Goal: Task Accomplishment & Management: Use online tool/utility

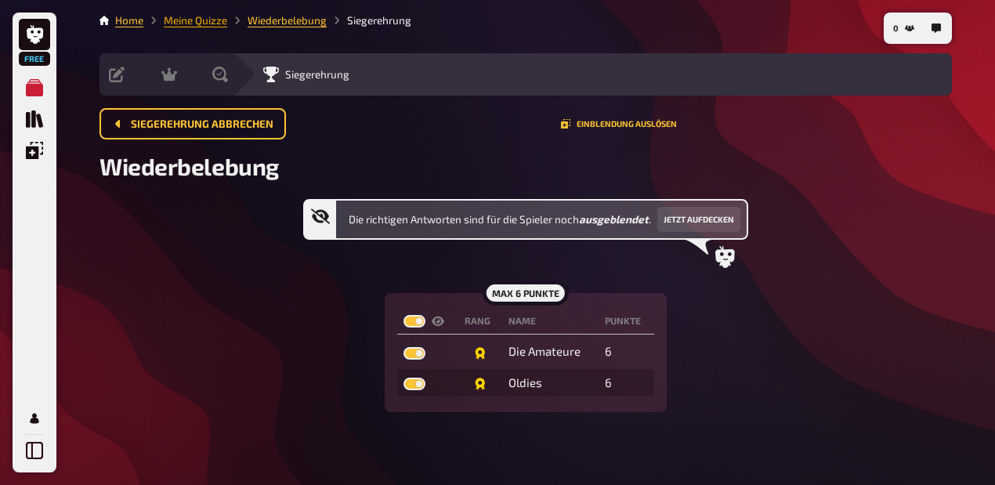
click at [196, 19] on link "Meine Quizze" at bounding box center [195, 20] width 63 height 13
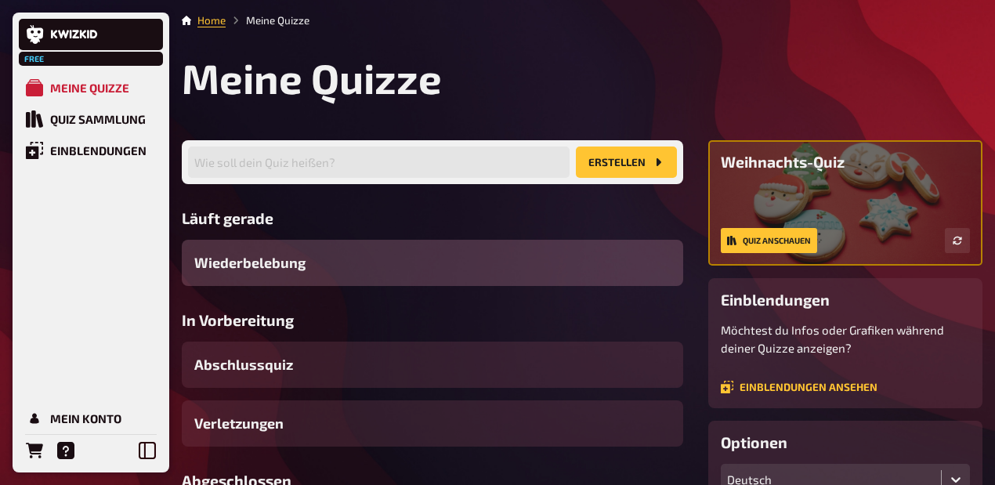
scroll to position [313, 0]
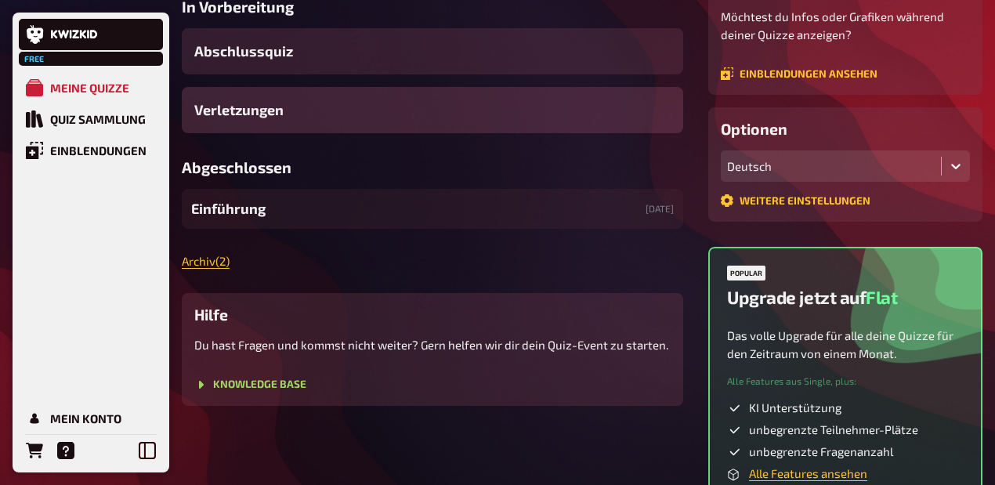
click at [287, 133] on div "Verletzungen" at bounding box center [432, 110] width 501 height 46
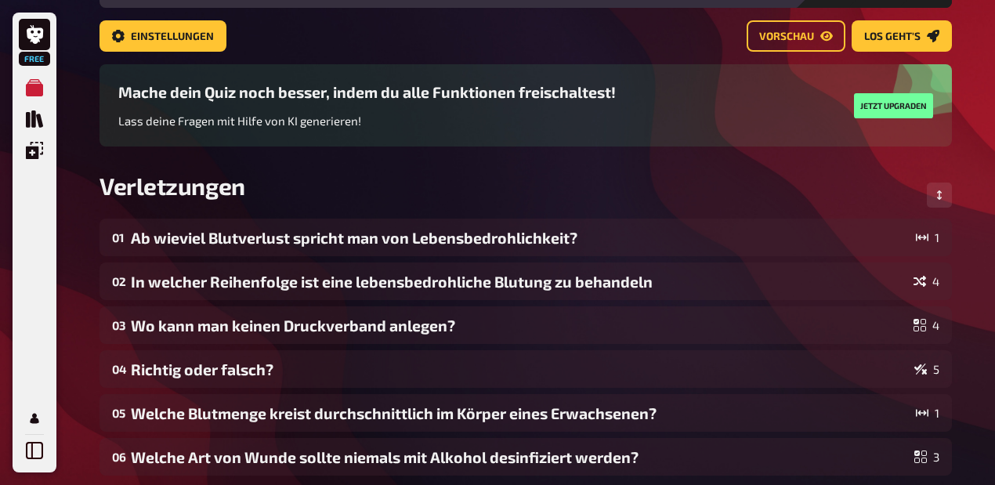
scroll to position [64, 0]
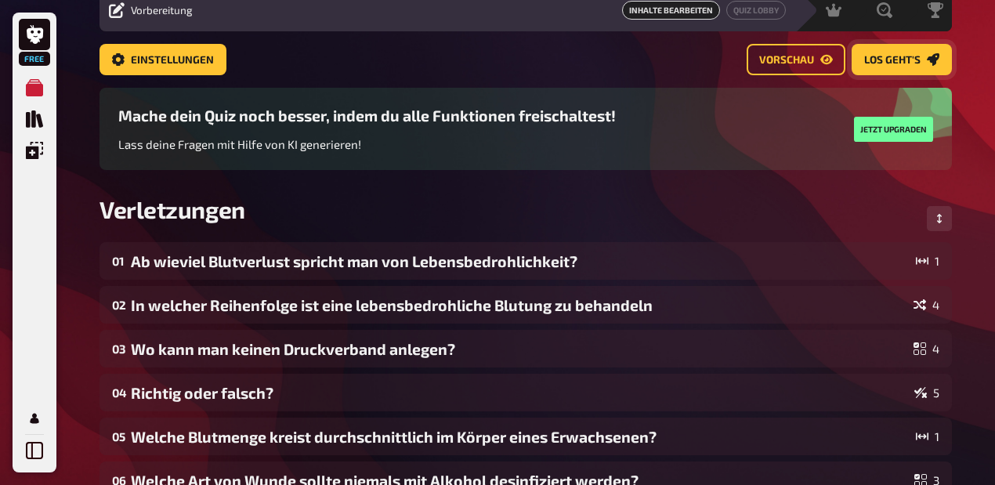
click at [489, 67] on link "Los geht's" at bounding box center [901, 59] width 100 height 31
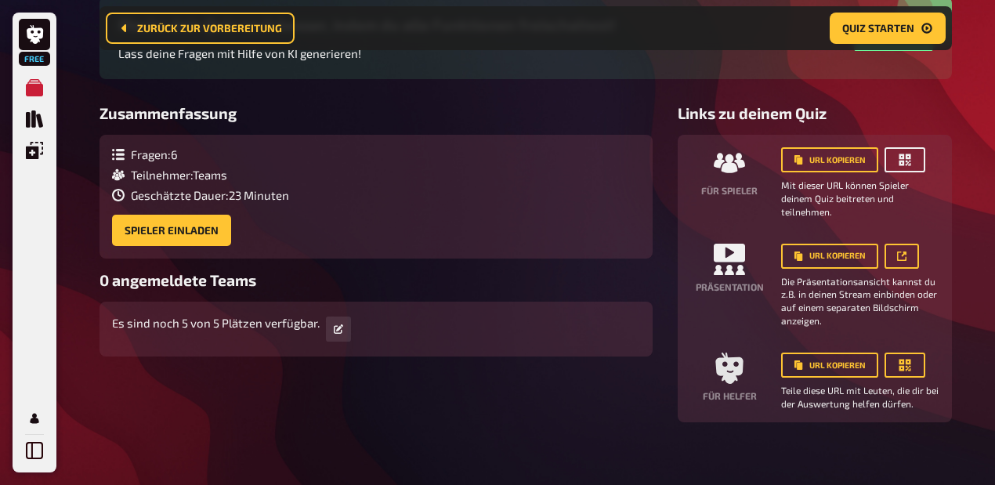
scroll to position [169, 0]
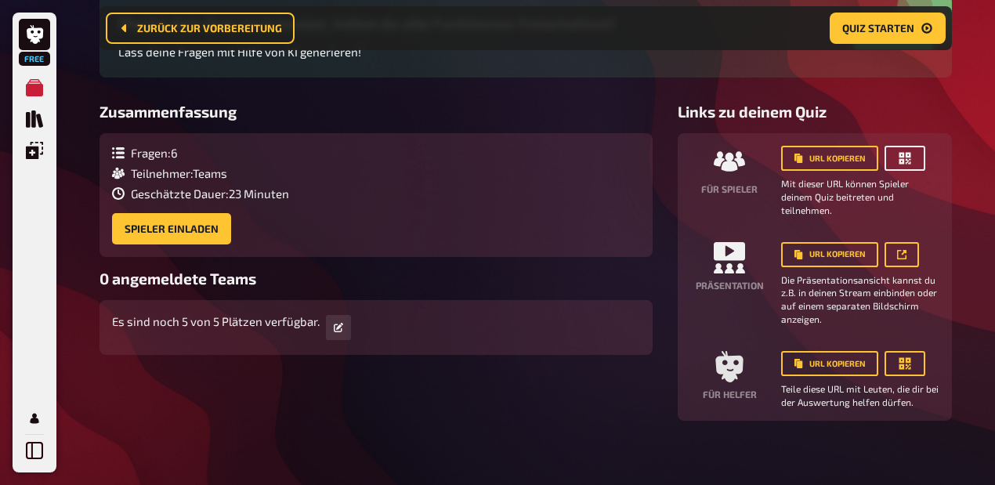
click at [489, 165] on icon "button" at bounding box center [905, 159] width 12 height 12
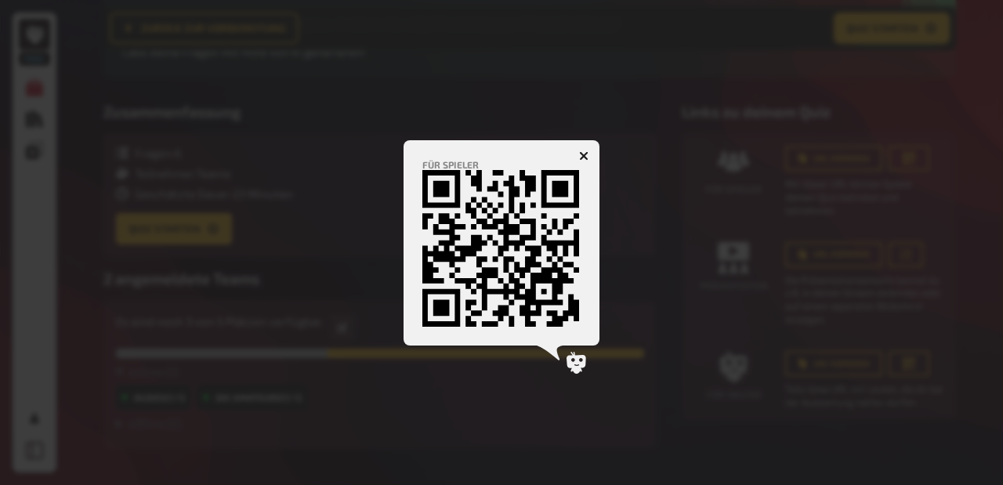
click at [489, 151] on icon "button" at bounding box center [583, 155] width 9 height 9
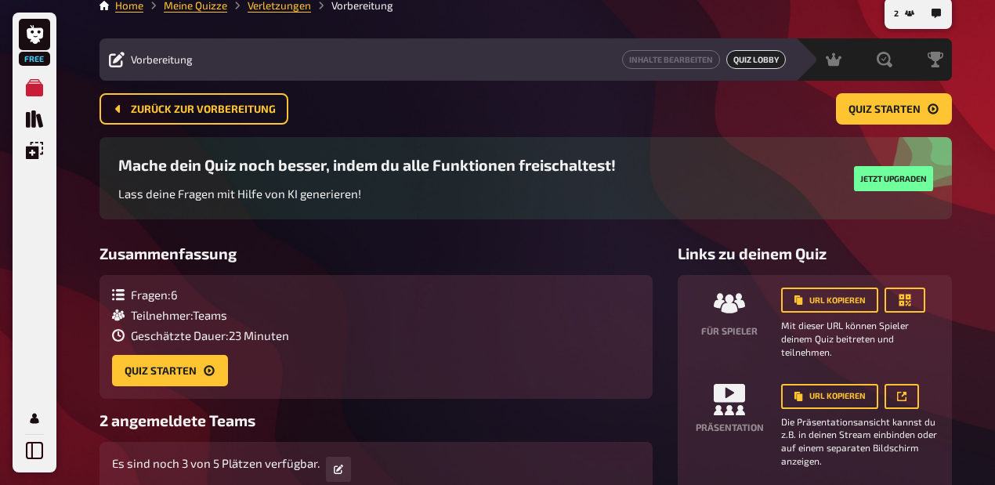
scroll to position [11, 0]
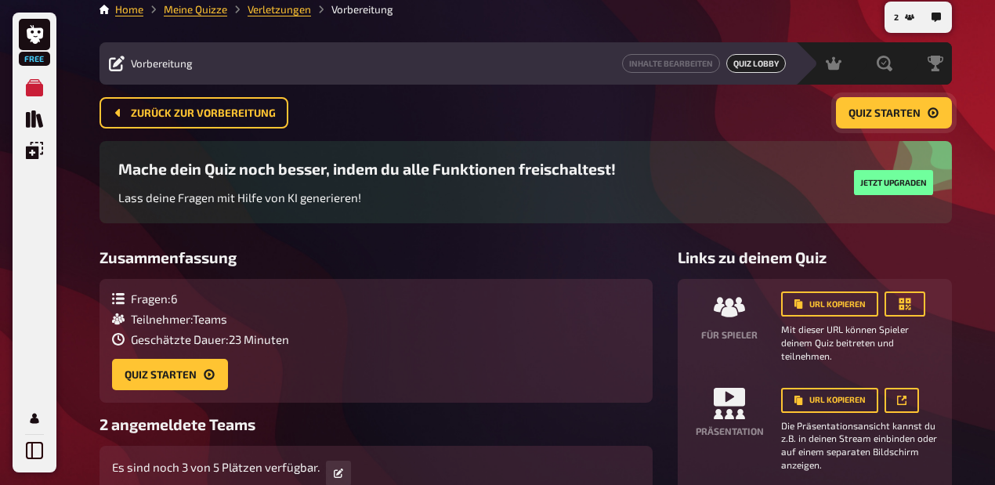
click at [489, 116] on span "Quiz starten" at bounding box center [884, 113] width 72 height 11
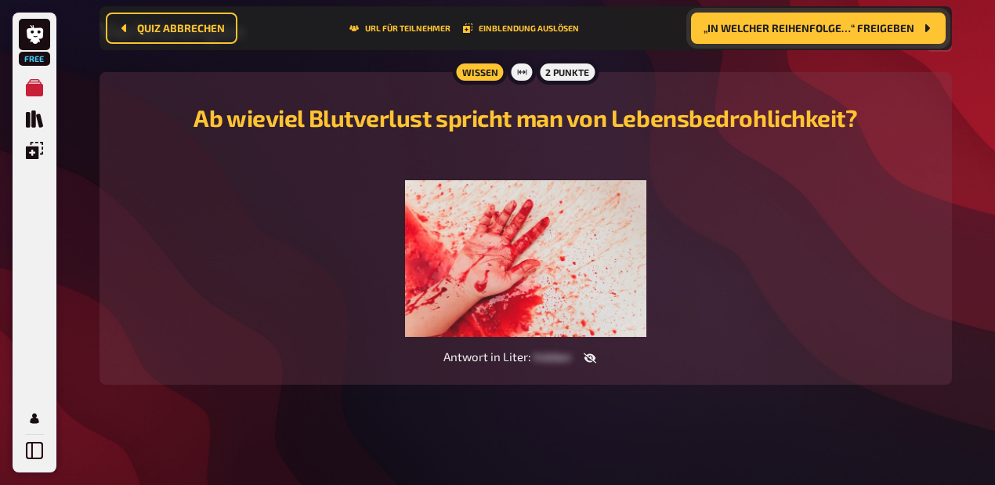
scroll to position [180, 0]
click at [489, 35] on button "„In welcher Reihenfolge…“ freigeben" at bounding box center [818, 28] width 255 height 31
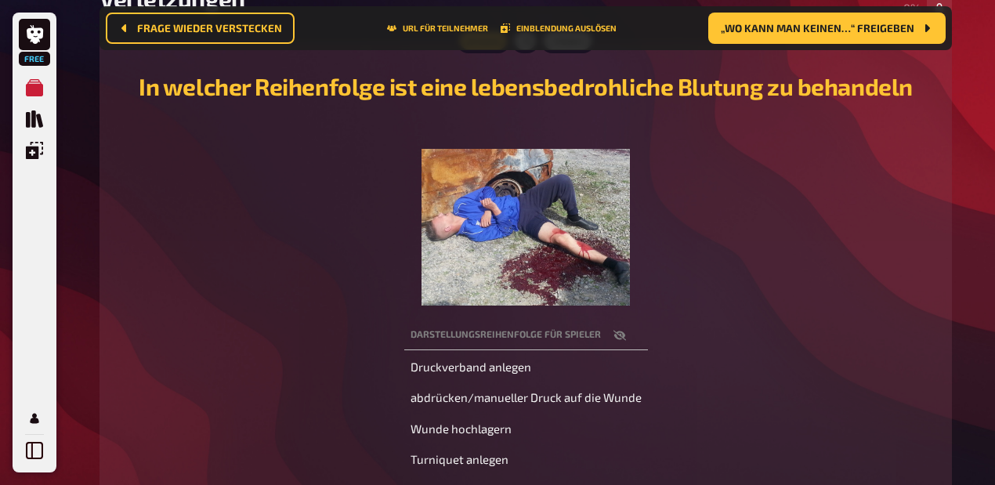
scroll to position [232, 0]
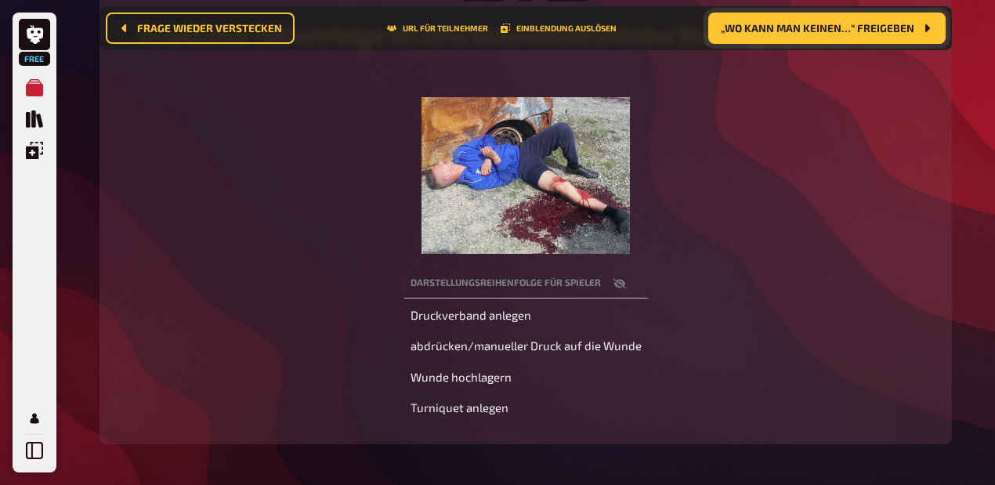
click at [489, 25] on span "„Wo kann man keinen…“ freigeben" at bounding box center [817, 28] width 193 height 11
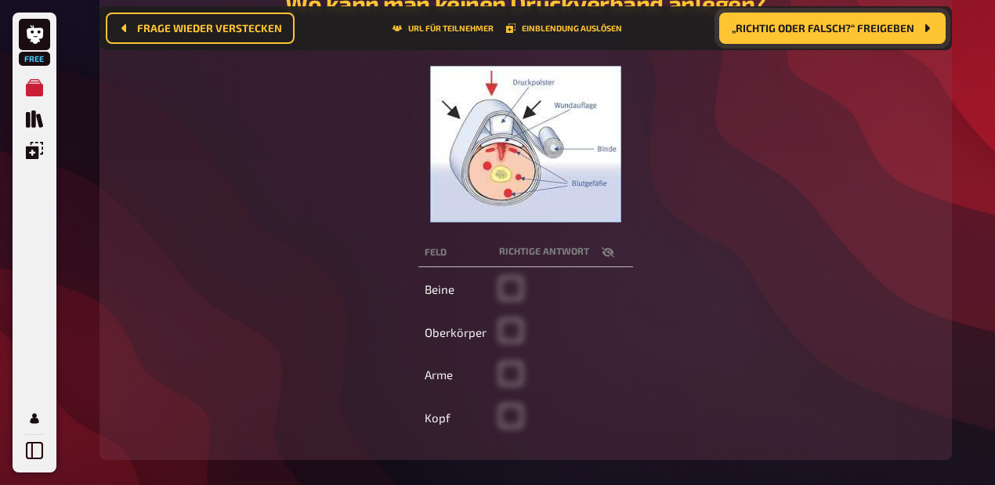
scroll to position [284, 0]
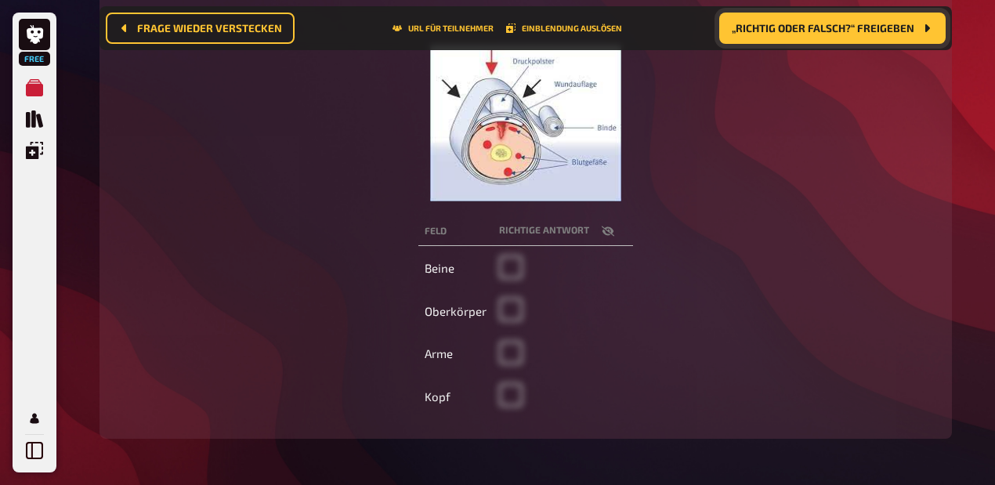
click at [489, 42] on button "„Richtig oder falsch?“ freigeben" at bounding box center [832, 28] width 226 height 31
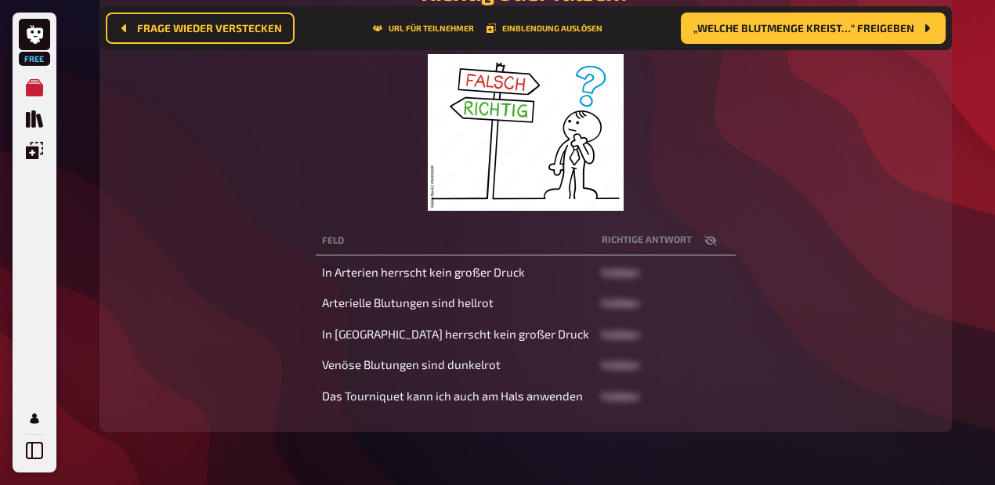
scroll to position [284, 0]
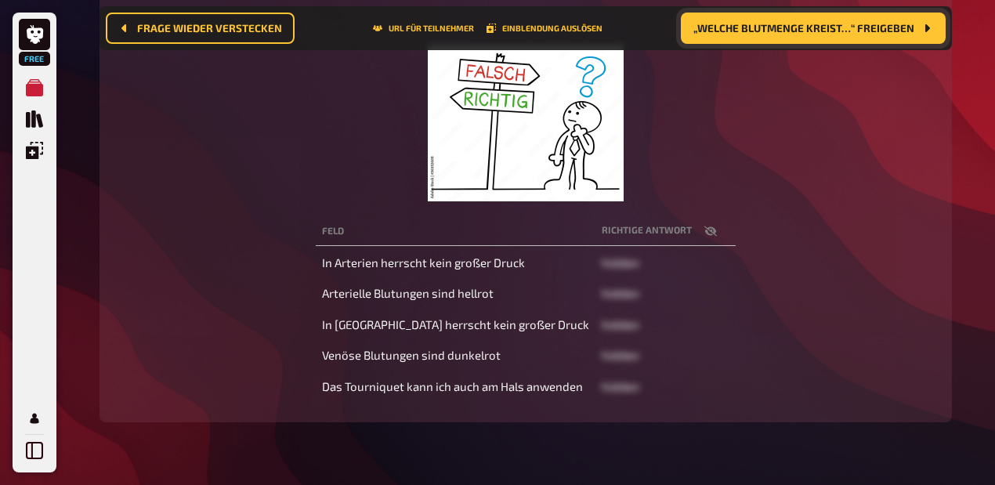
click at [489, 31] on span "„Welche Blutmenge kreist…“ freigeben" at bounding box center [803, 28] width 221 height 11
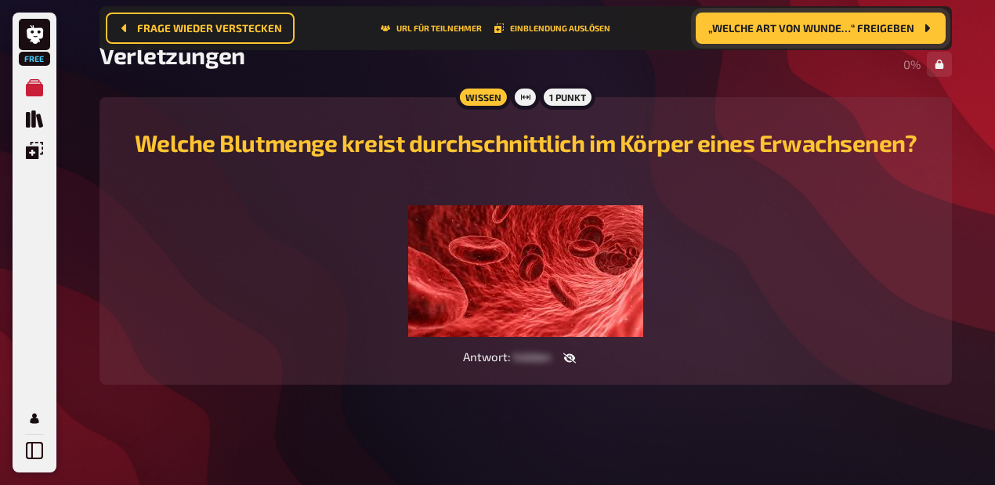
scroll to position [179, 0]
click at [489, 30] on span "„Welche Art von Wunde…“ freigeben" at bounding box center [811, 28] width 206 height 11
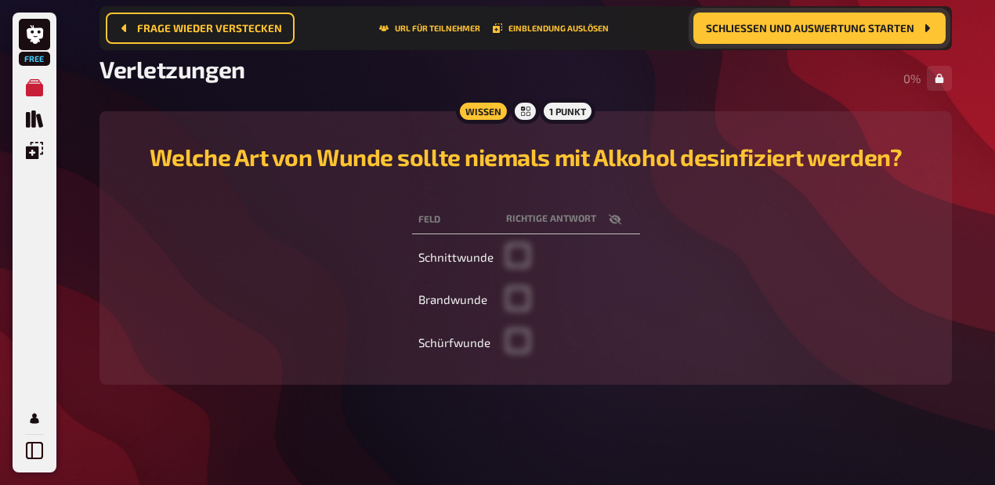
scroll to position [155, 0]
click at [489, 27] on span "Schließen und Auswertung starten" at bounding box center [810, 28] width 208 height 11
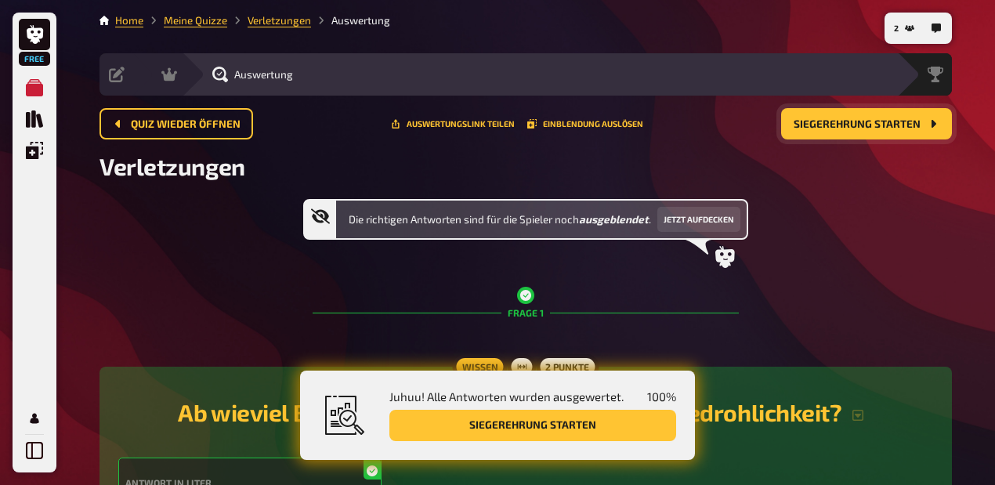
click at [489, 180] on h2 "Verletzungen" at bounding box center [525, 166] width 852 height 28
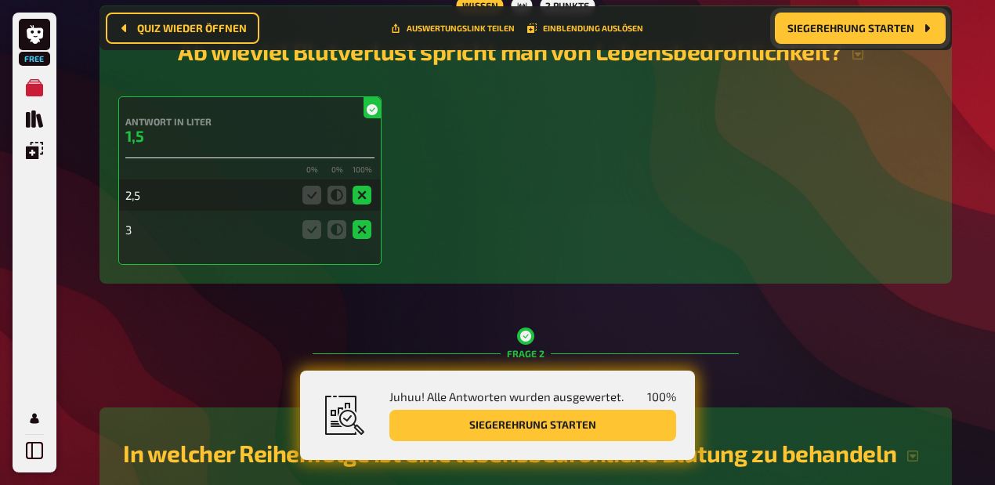
scroll to position [378, 0]
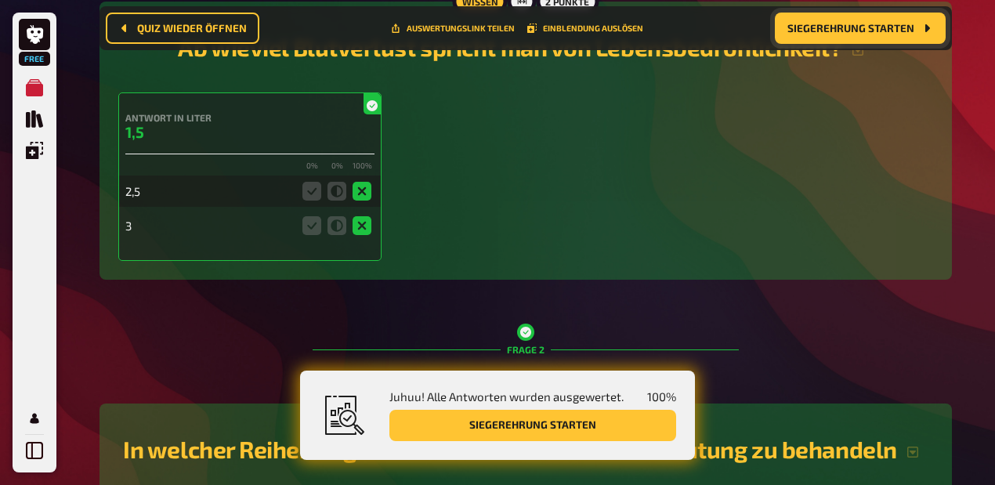
drag, startPoint x: 128, startPoint y: 313, endPoint x: 114, endPoint y: 318, distance: 14.4
click at [115, 280] on div "Wissen 2 Punkte Ab wieviel Blutverlust spricht man von Lebensbedrohlichkeit? An…" at bounding box center [525, 141] width 852 height 278
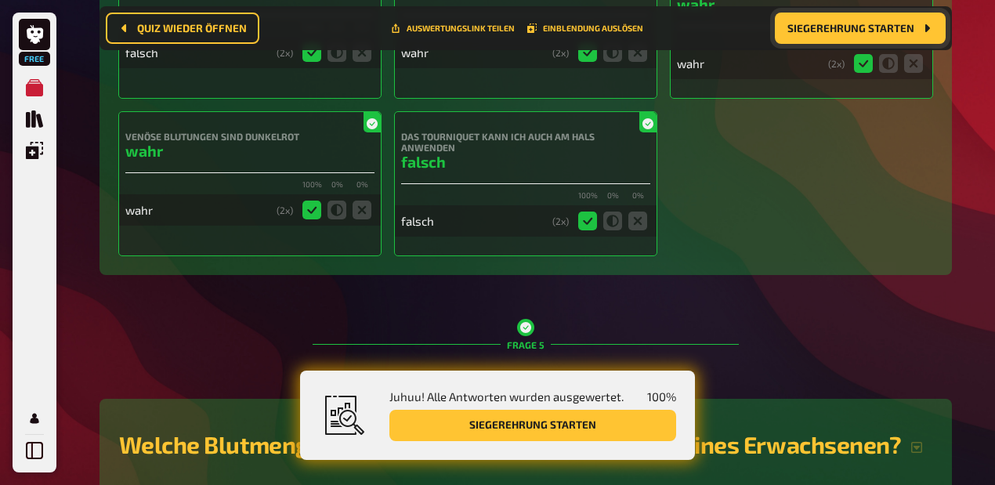
scroll to position [1840, 0]
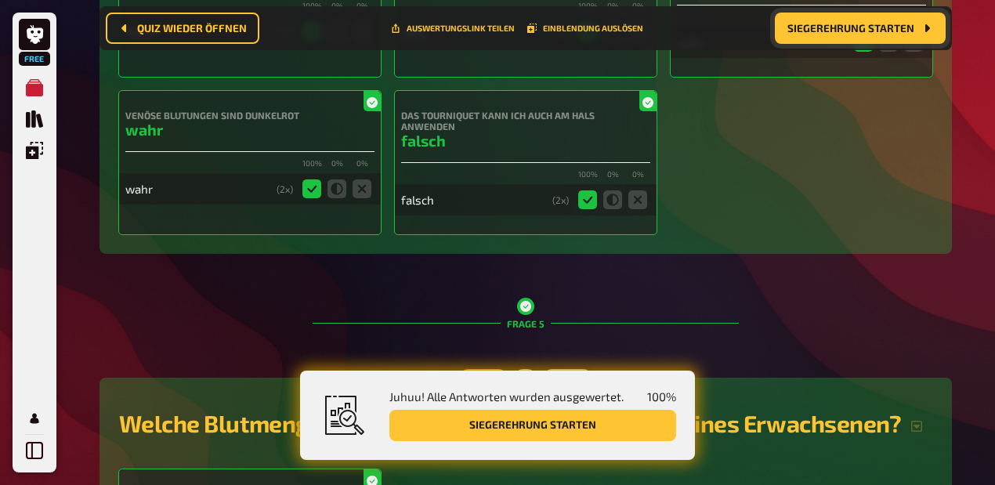
drag, startPoint x: 415, startPoint y: 183, endPoint x: 566, endPoint y: 184, distance: 150.4
click at [489, 47] on div "wahr ( 2 x)" at bounding box center [525, 31] width 249 height 31
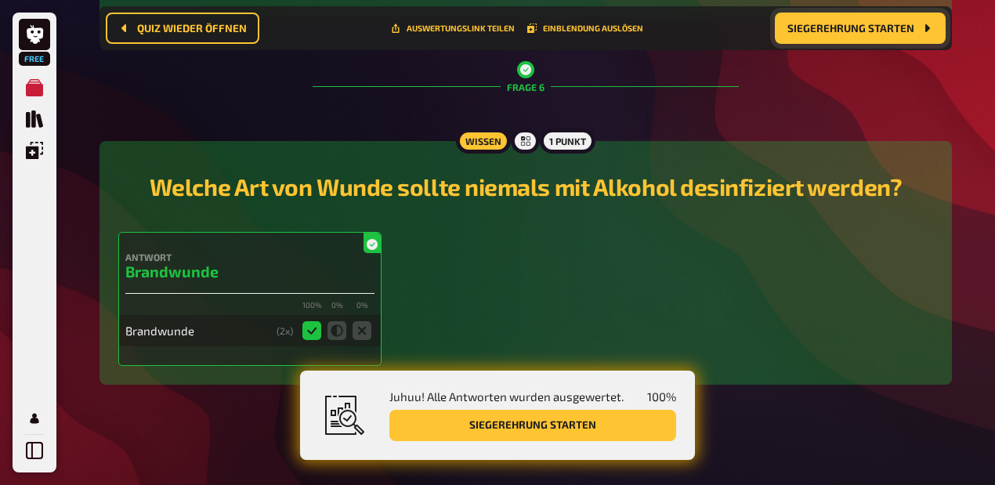
scroll to position [2892, 0]
click at [489, 36] on button "Siegerehrung starten" at bounding box center [860, 28] width 171 height 31
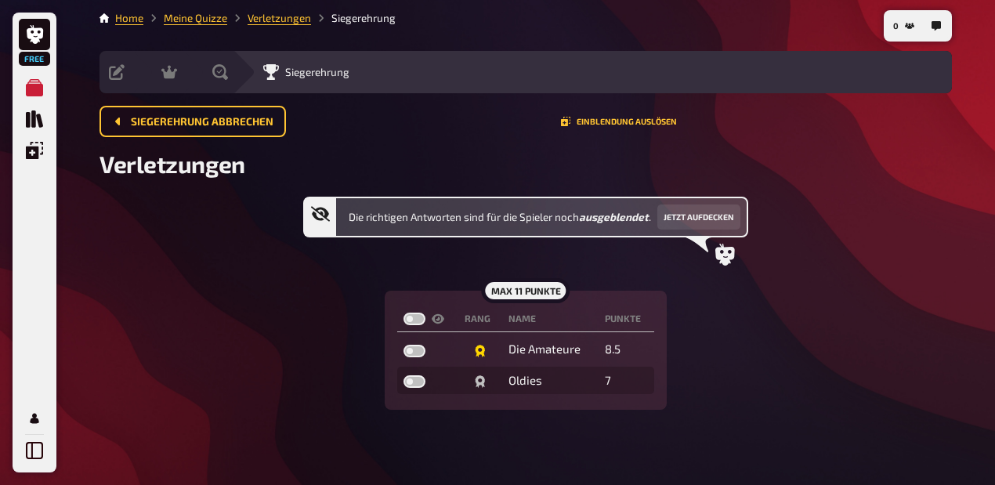
scroll to position [25, 0]
click at [412, 315] on label at bounding box center [414, 319] width 22 height 13
click at [403, 313] on input "checkbox" at bounding box center [403, 312] width 1 height 1
checkbox input "true"
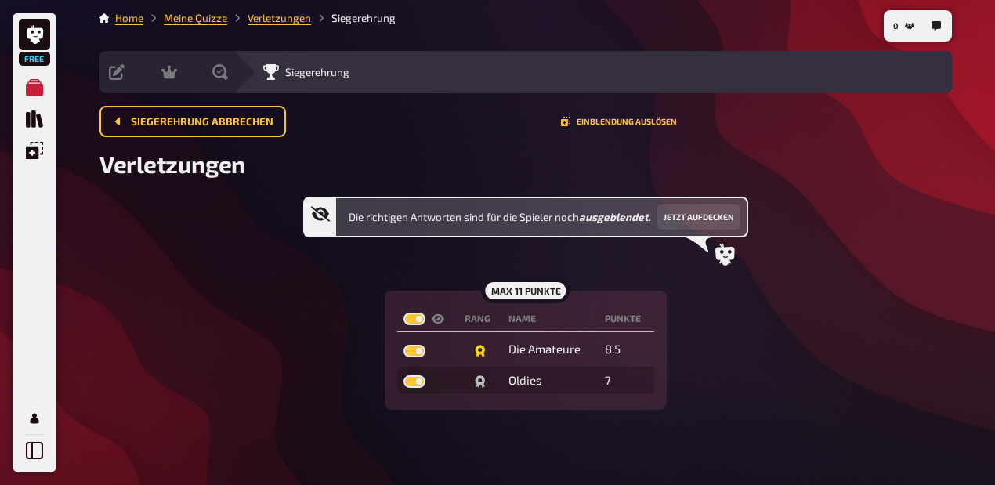
checkbox input "true"
drag, startPoint x: 606, startPoint y: 352, endPoint x: 633, endPoint y: 363, distance: 29.1
click at [489, 363] on table "Rang Name Punkte Die Amateure 8.5 Oldies 7" at bounding box center [525, 350] width 256 height 94
click at [489, 332] on div "Die richtigen Antworten sind für die Spieler noch ausgeblendet . Jetzt aufdecke…" at bounding box center [525, 303] width 852 height 213
